Goal: Check status: Check status

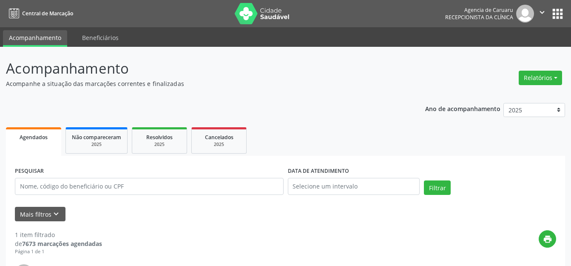
scroll to position [126, 0]
click at [293, 64] on p "Acompanhamento" at bounding box center [202, 68] width 392 height 21
click at [183, 250] on div "print" at bounding box center [329, 242] width 454 height 25
click at [337, 187] on input "[DATE]" at bounding box center [354, 186] width 132 height 17
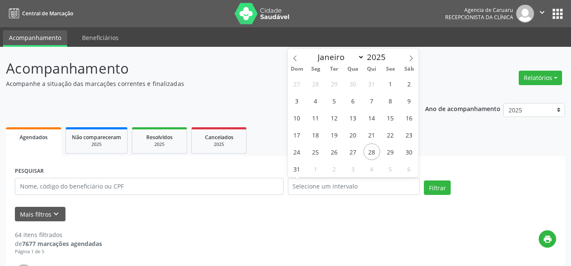
click at [310, 231] on div "print" at bounding box center [329, 242] width 454 height 25
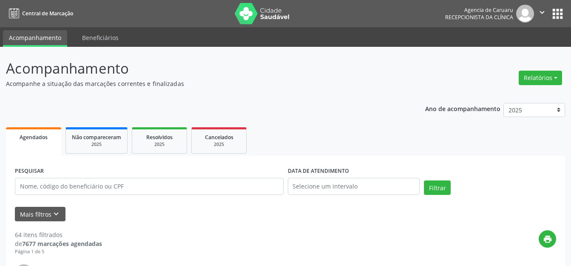
click at [234, 86] on p "Acompanhe a situação das marcações correntes e finalizadas" at bounding box center [202, 83] width 392 height 9
click at [333, 80] on p "Acompanhe a situação das marcações correntes e finalizadas" at bounding box center [202, 83] width 392 height 9
click at [564, 75] on div "Relatórios Agendamentos Procedimentos realizados" at bounding box center [540, 78] width 49 height 20
click at [273, 61] on p "Acompanhamento" at bounding box center [202, 68] width 392 height 21
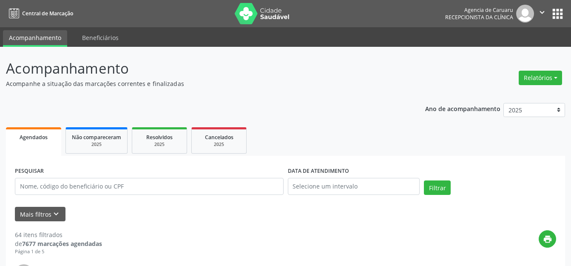
click at [145, 190] on input "text" at bounding box center [149, 186] width 269 height 17
paste input "[PERSON_NAME]"
type input "[PERSON_NAME]"
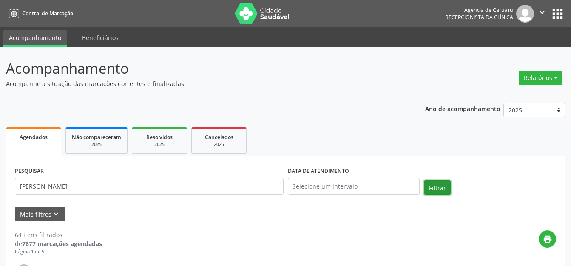
click at [431, 185] on button "Filtrar" at bounding box center [437, 187] width 27 height 14
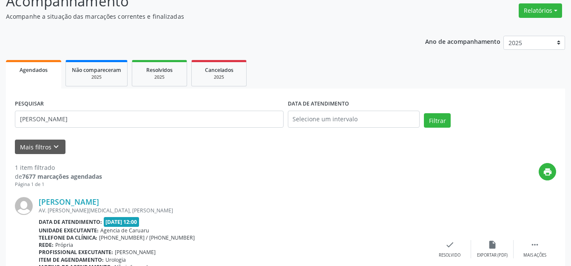
scroll to position [126, 0]
